Goal: Transaction & Acquisition: Purchase product/service

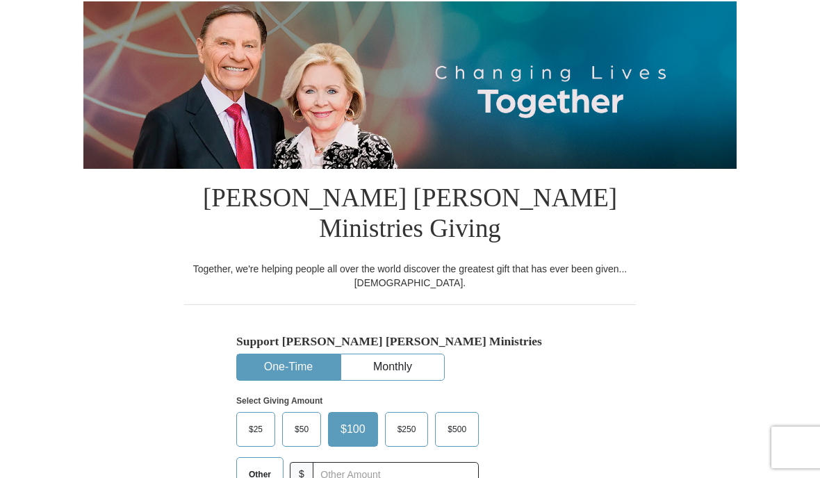
select select "OK"
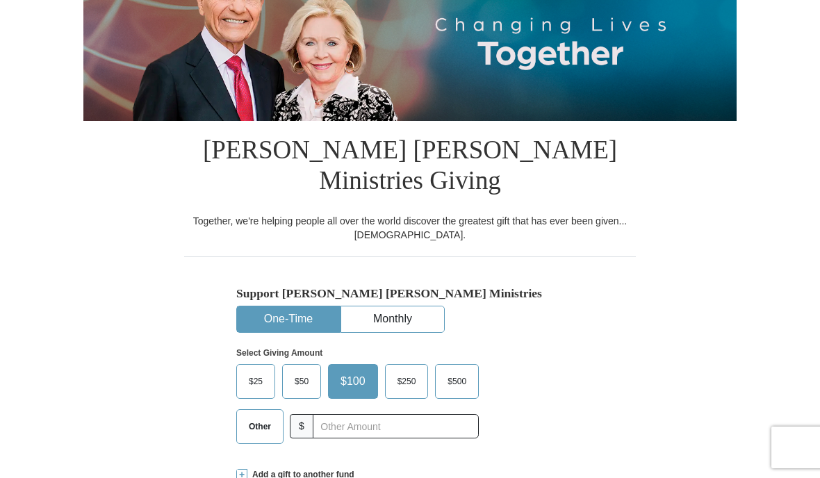
scroll to position [173, 0]
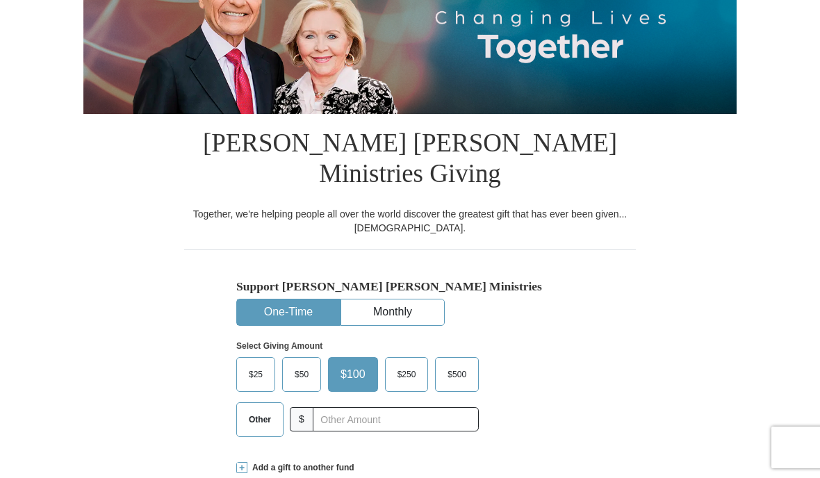
click at [253, 364] on span "$25" at bounding box center [256, 374] width 28 height 21
click at [0, 0] on input "$25" at bounding box center [0, 0] width 0 height 0
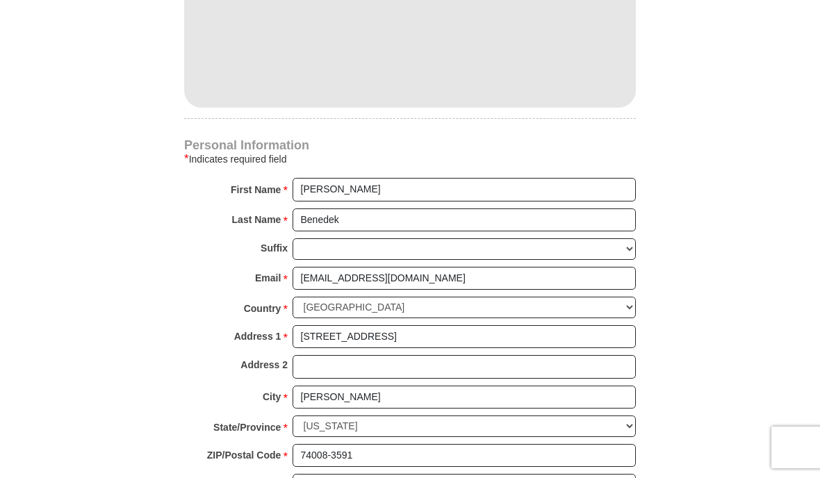
scroll to position [812, 0]
click at [398, 473] on input "[PHONE_NUMBER]" at bounding box center [464, 485] width 343 height 24
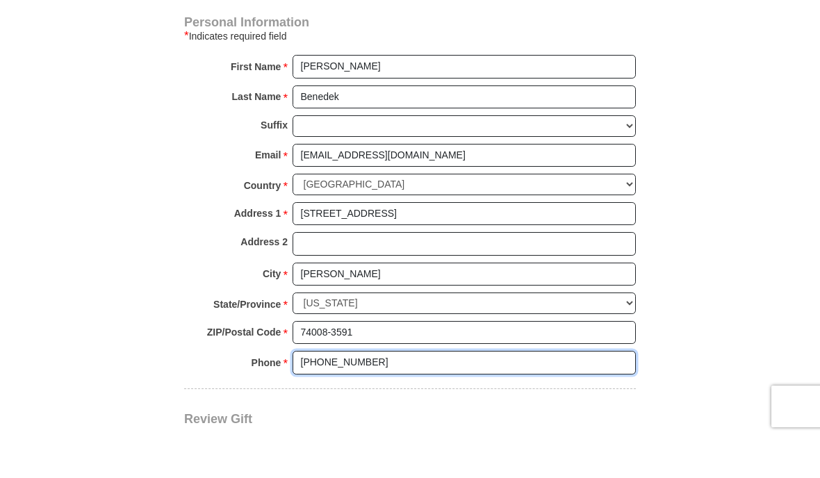
scroll to position [905, 0]
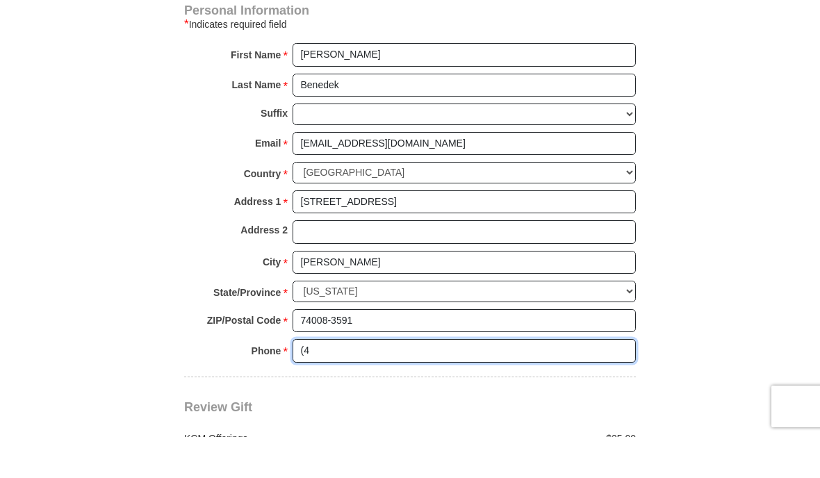
type input "("
type input "9187401730"
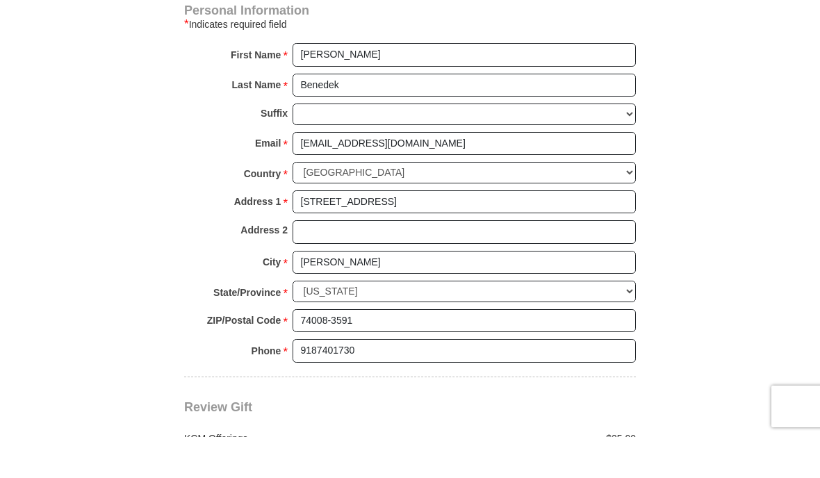
click at [737, 322] on body "[PERSON_NAME] [PERSON_NAME] Ministries Giving Together, we're helping people al…" at bounding box center [410, 462] width 820 height 2735
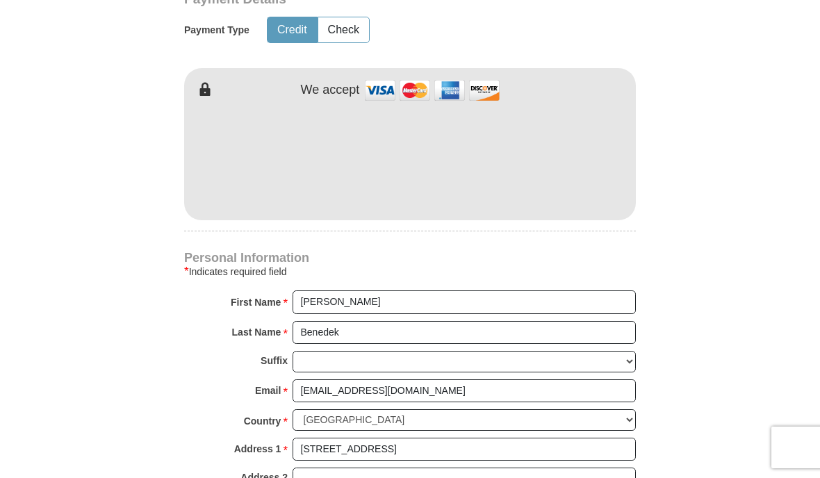
scroll to position [709, 0]
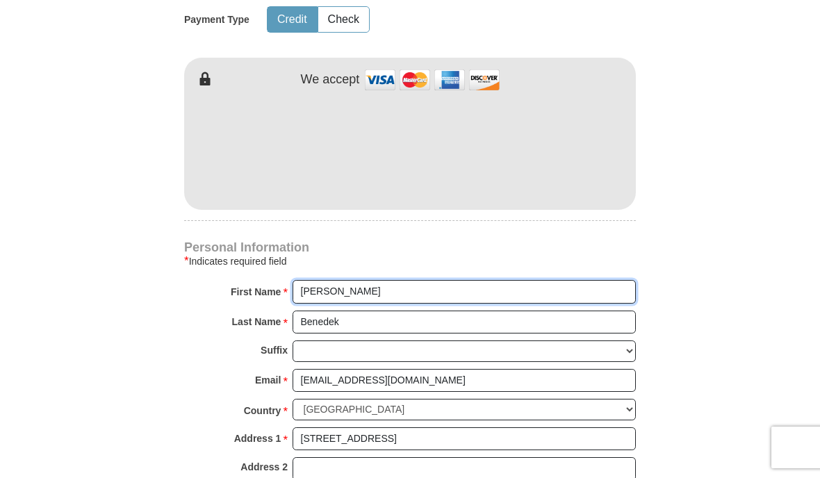
click at [391, 280] on input "[PERSON_NAME]" at bounding box center [464, 292] width 343 height 24
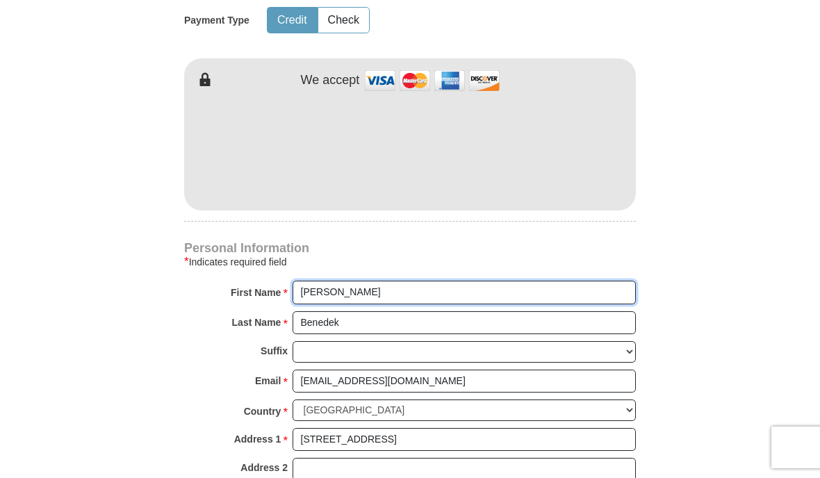
type input "[PERSON_NAME]"
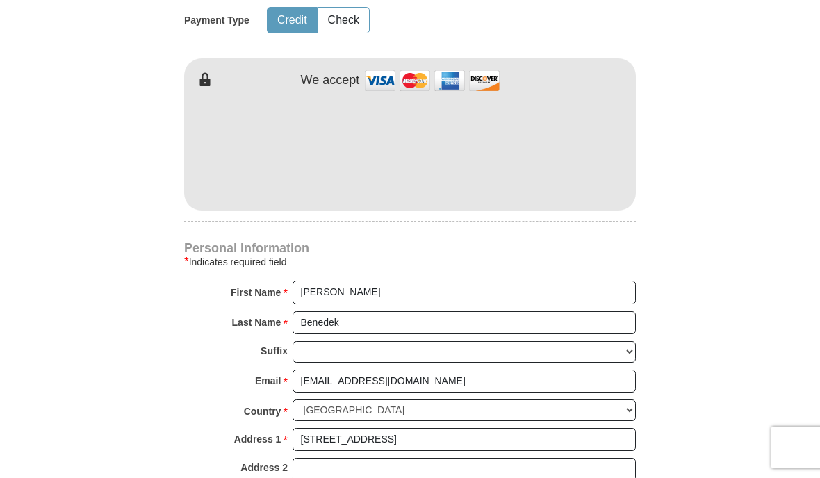
click at [388, 311] on input "Benedek" at bounding box center [464, 323] width 343 height 24
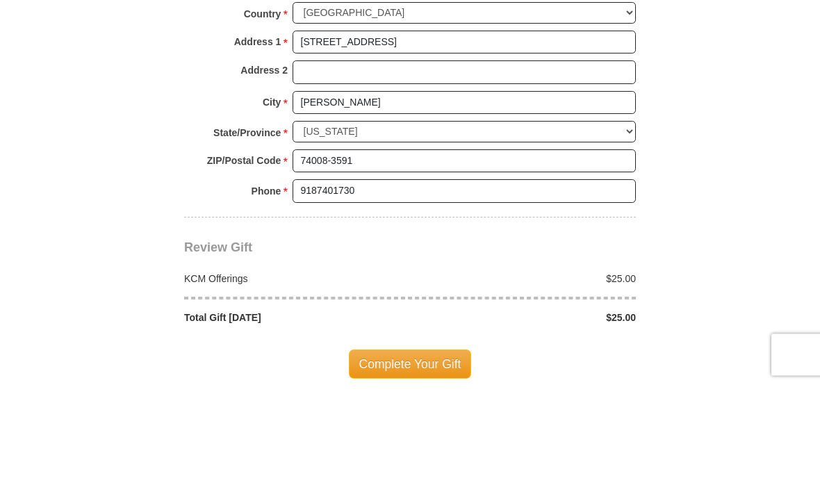
scroll to position [1015, 0]
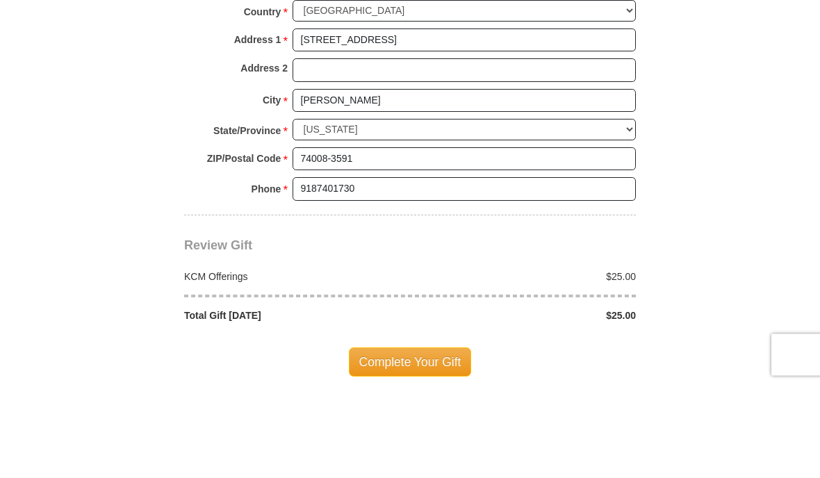
type input "Benedek Ministries"
click at [434, 441] on span "Complete Your Gift" at bounding box center [410, 455] width 123 height 29
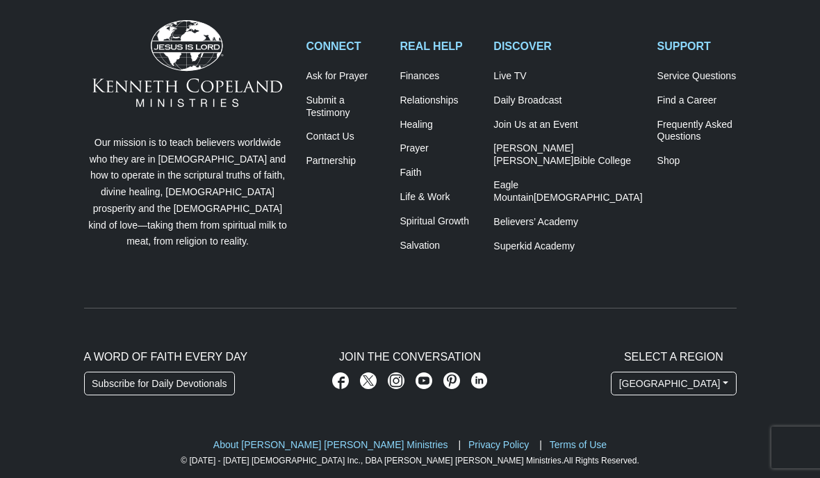
scroll to position [551, 0]
